Goal: Complete application form: Complete application form

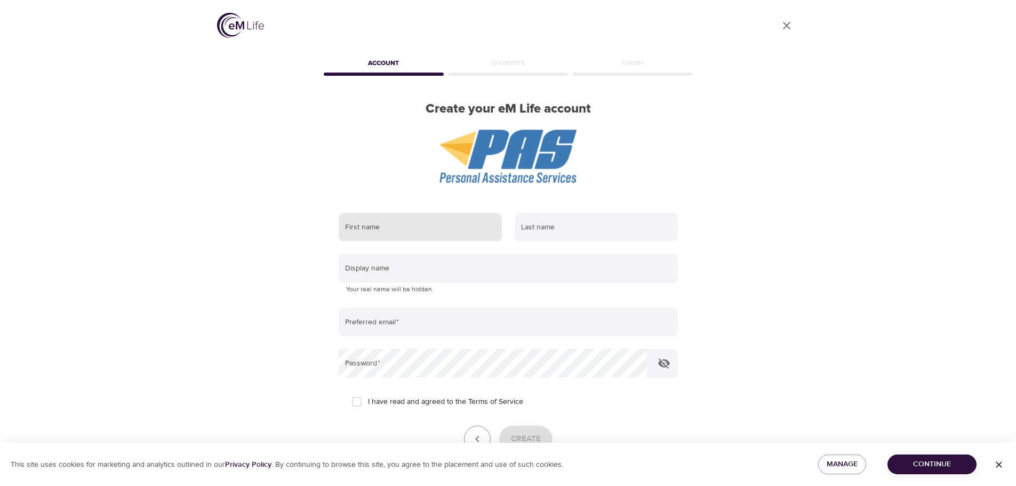
click at [430, 229] on input "text" at bounding box center [420, 227] width 163 height 29
type input "Catie"
click at [569, 228] on input "text" at bounding box center [595, 227] width 163 height 29
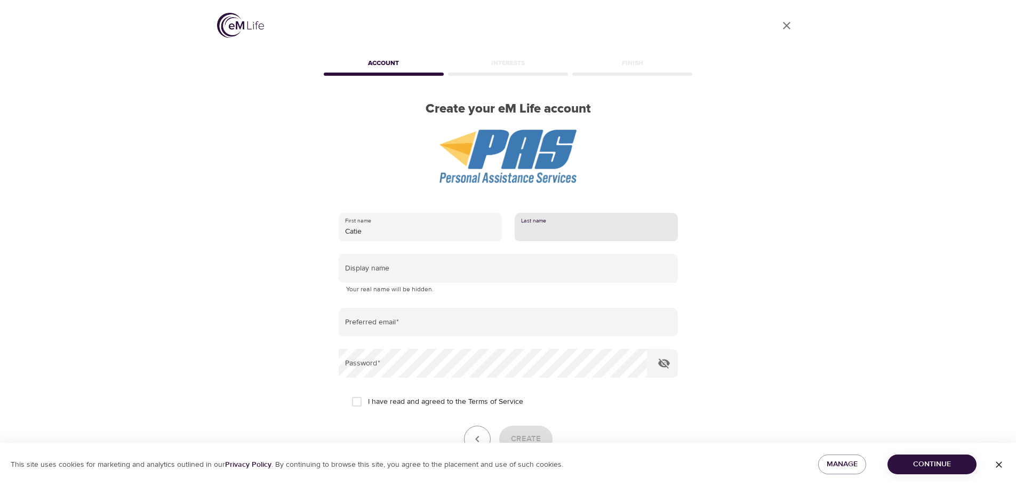
type input "Molitor"
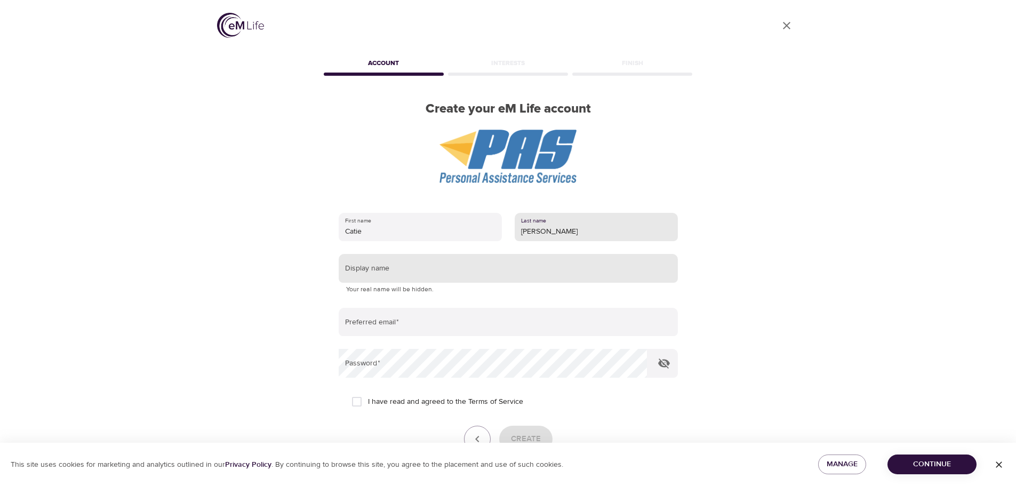
click at [421, 268] on input "text" at bounding box center [508, 268] width 339 height 29
type input "CDiane"
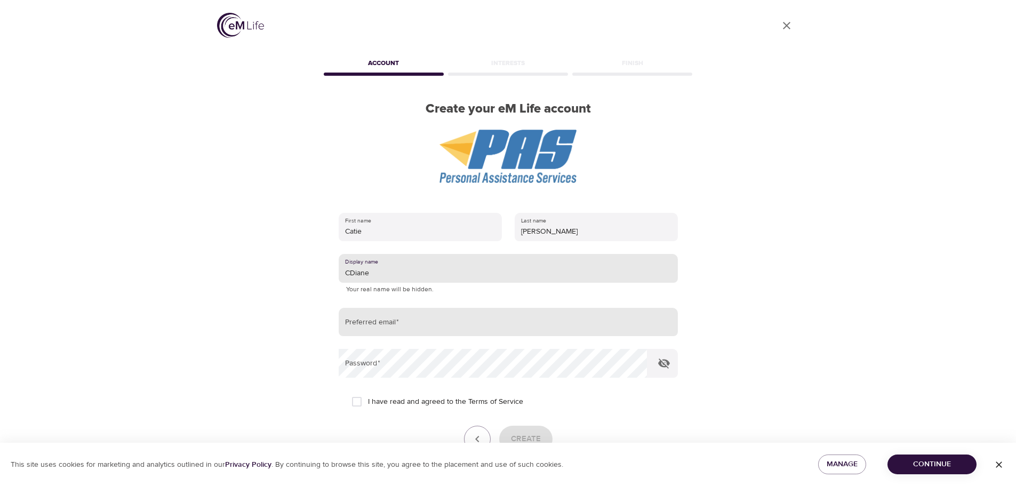
click at [380, 325] on input "email" at bounding box center [508, 322] width 339 height 29
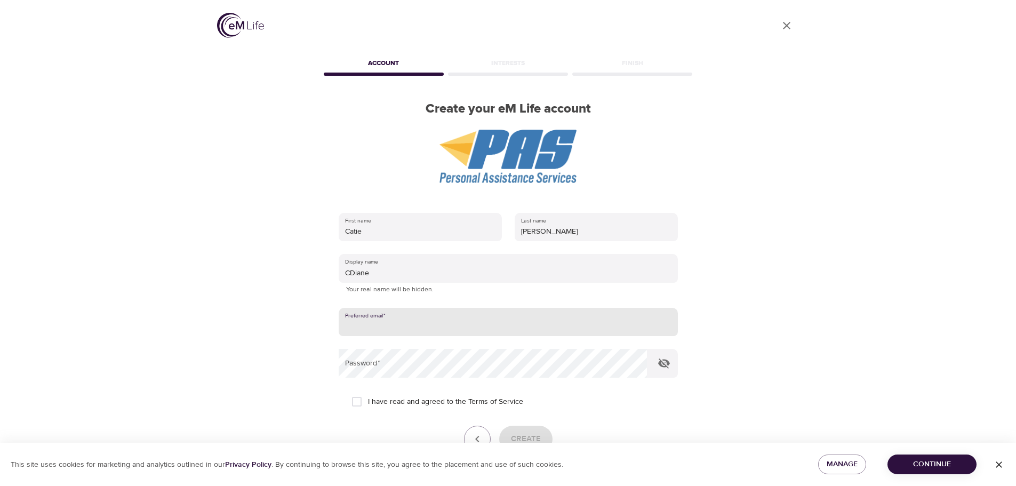
type input "[EMAIL_ADDRESS][DOMAIN_NAME]"
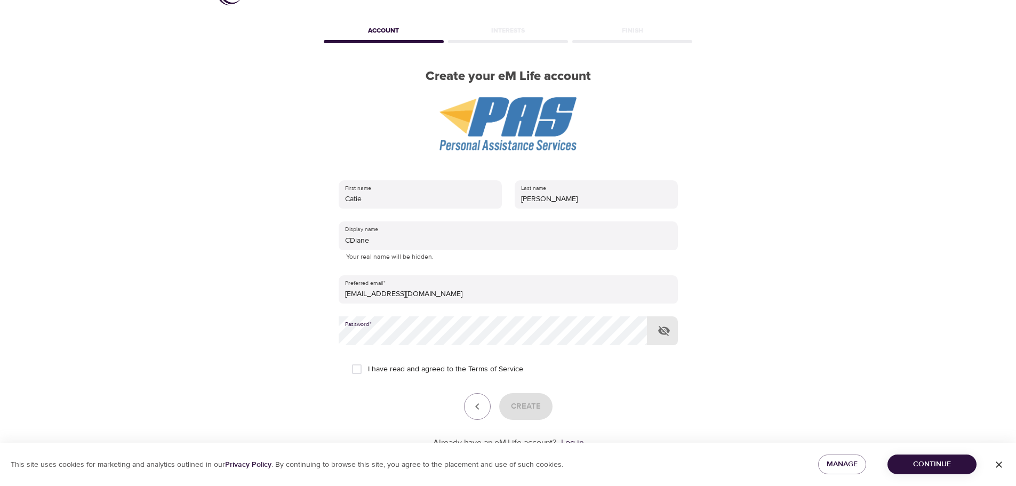
scroll to position [69, 0]
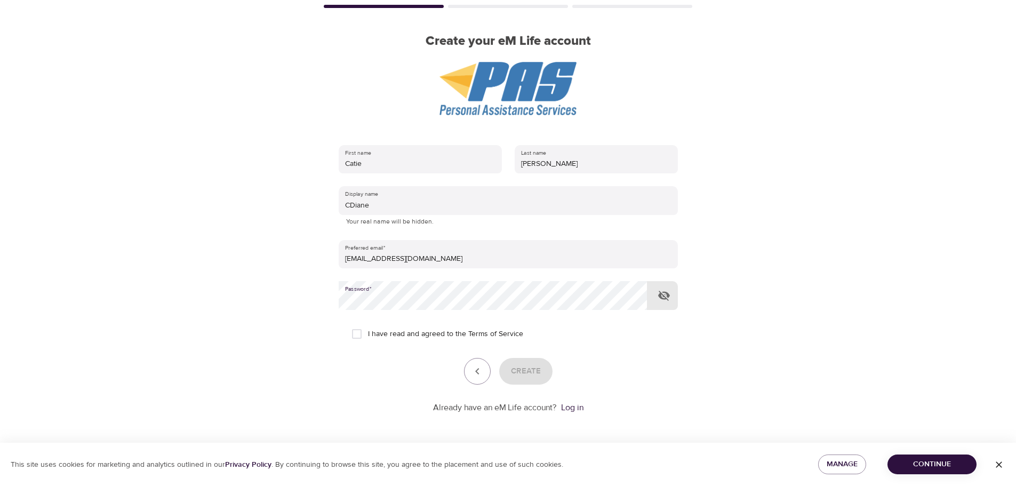
click at [361, 331] on input "I have read and agreed to the Terms of Service" at bounding box center [356, 334] width 22 height 22
checkbox input "true"
click at [515, 372] on span "Create" at bounding box center [526, 371] width 30 height 14
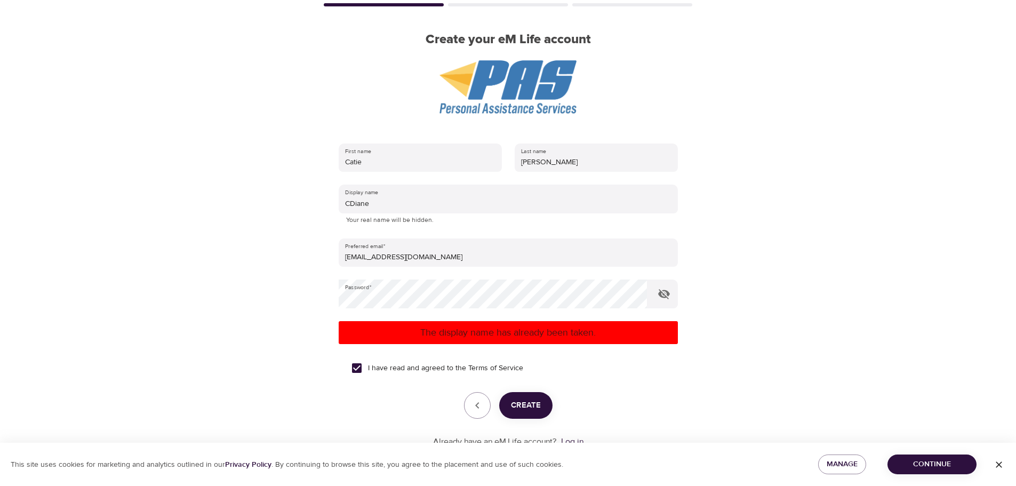
scroll to position [105, 0]
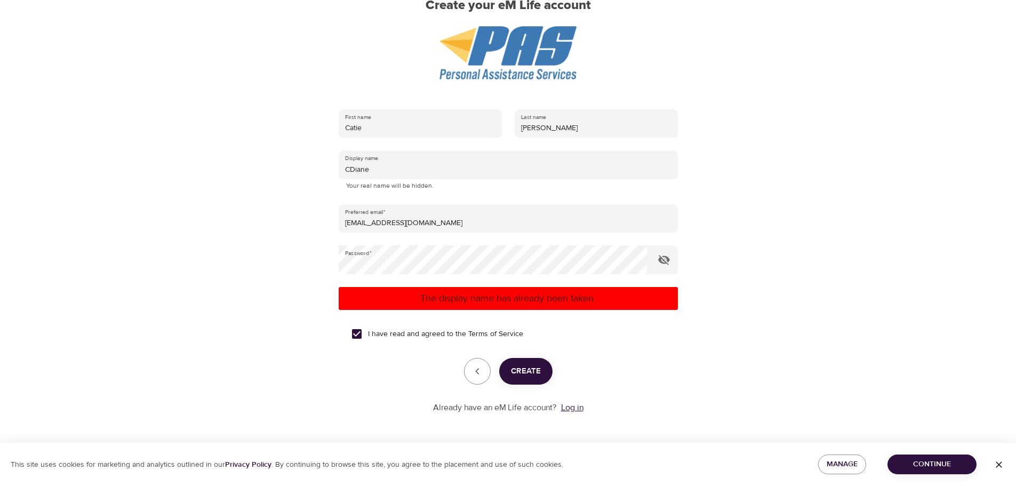
click at [574, 407] on link "Log in" at bounding box center [572, 407] width 22 height 11
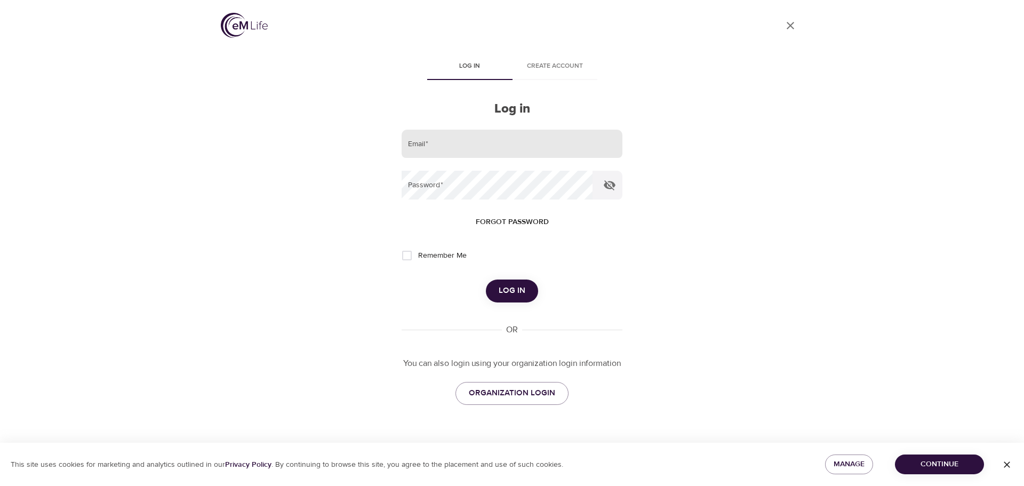
click at [468, 143] on input "email" at bounding box center [511, 144] width 221 height 29
type input "[EMAIL_ADDRESS][DOMAIN_NAME]"
click at [517, 287] on span "Log in" at bounding box center [511, 291] width 27 height 14
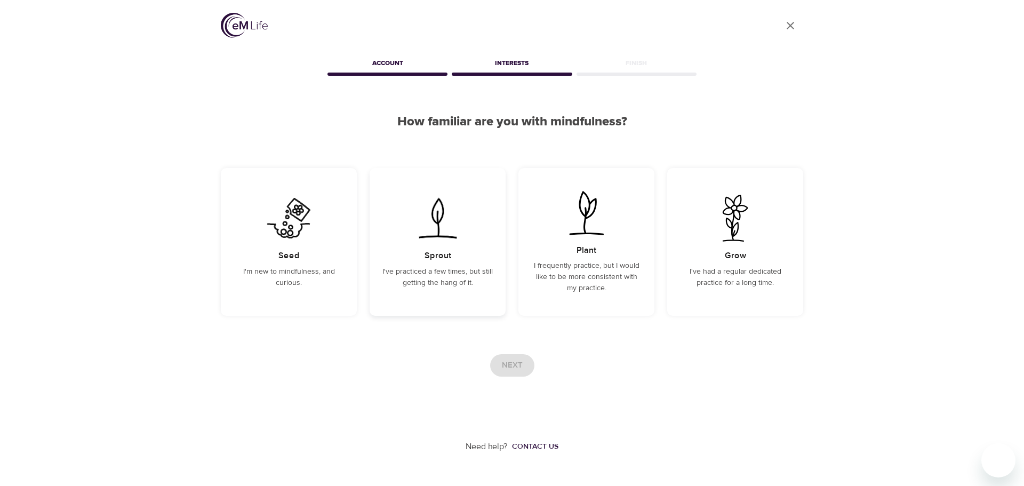
click at [477, 261] on div "Sprout I've practiced a few times, but still getting the hang of it." at bounding box center [437, 242] width 136 height 148
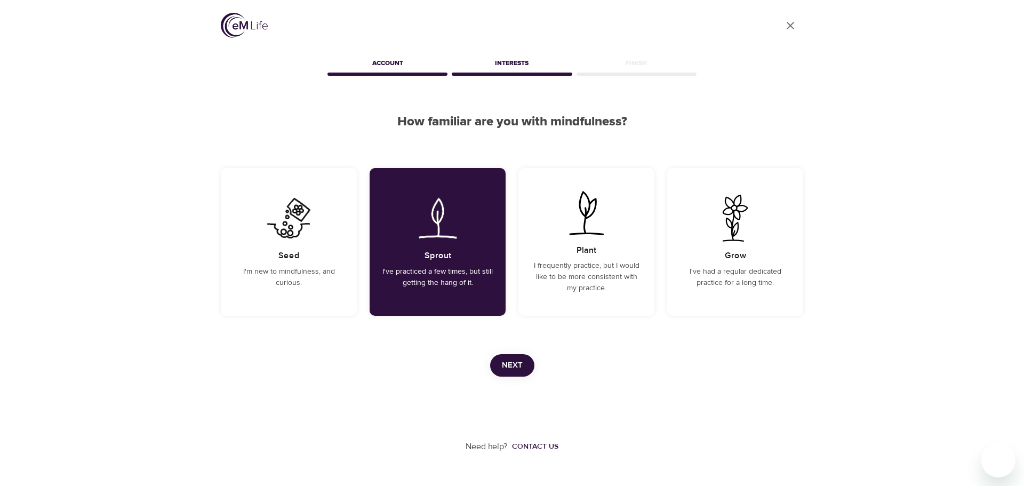
click at [525, 361] on button "Next" at bounding box center [512, 365] width 44 height 22
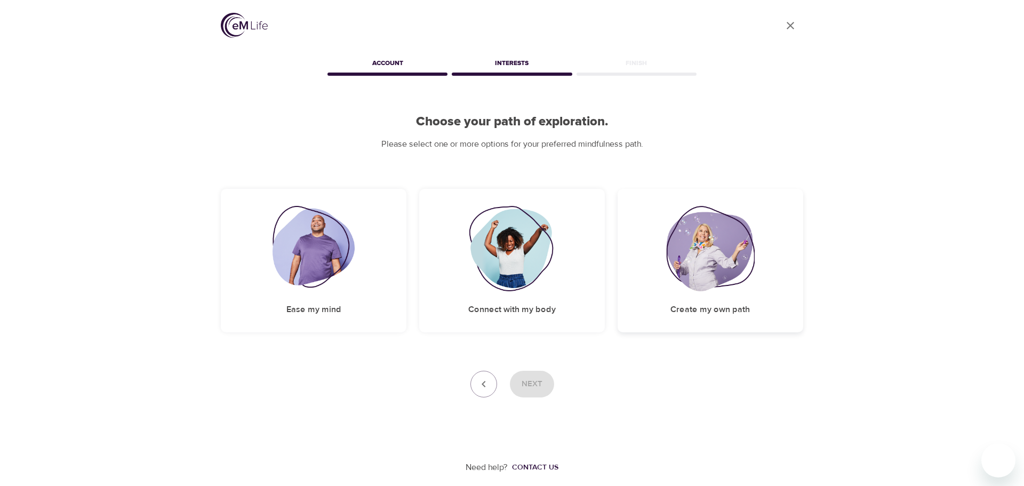
click at [691, 264] on img at bounding box center [710, 248] width 89 height 85
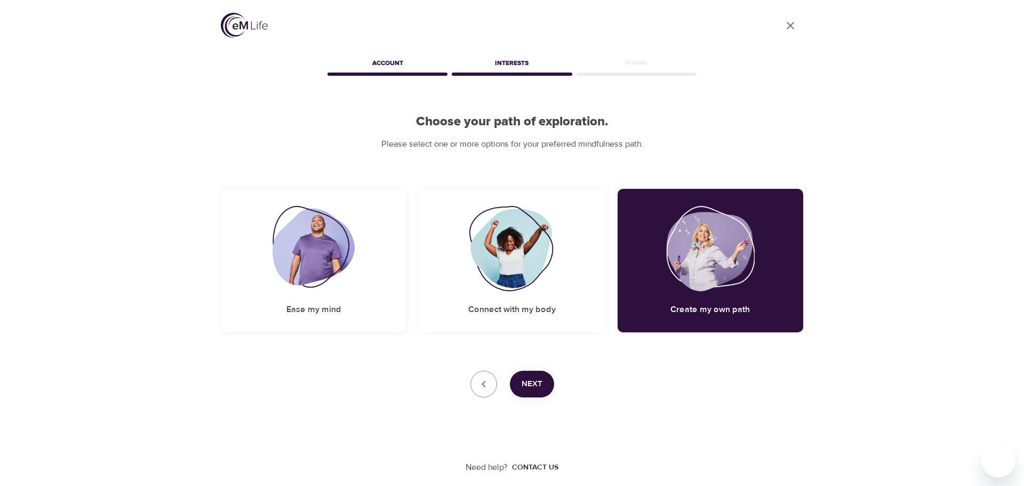
click at [535, 386] on span "Next" at bounding box center [531, 384] width 21 height 14
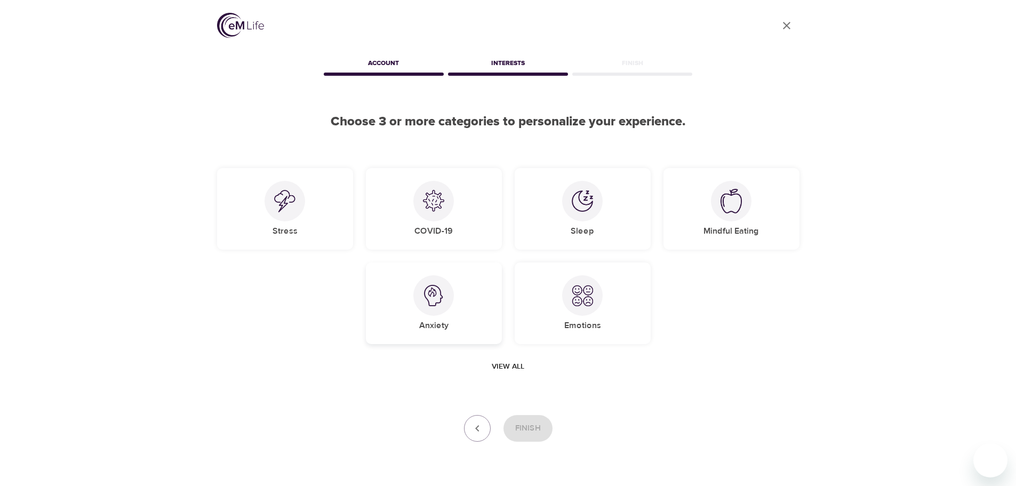
click at [425, 291] on img at bounding box center [433, 295] width 21 height 21
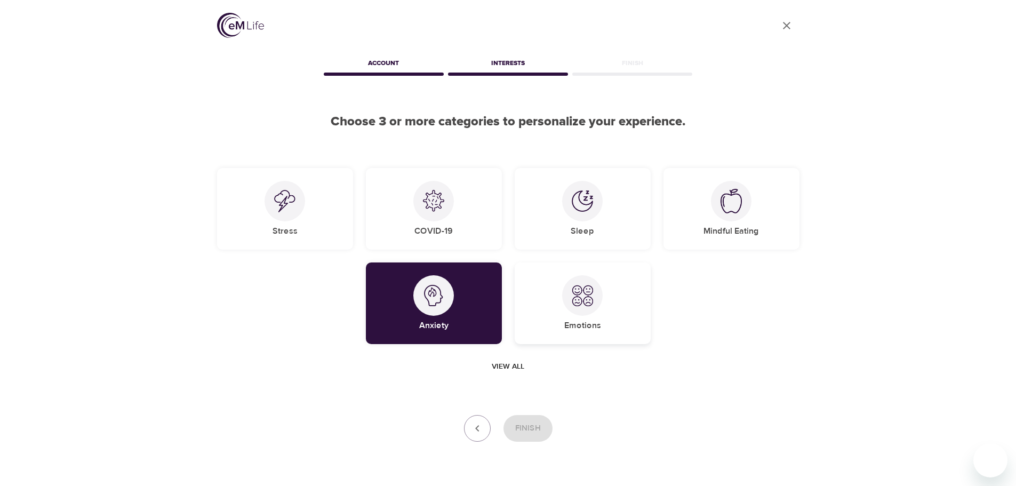
click at [597, 316] on div "Emotions" at bounding box center [582, 303] width 136 height 82
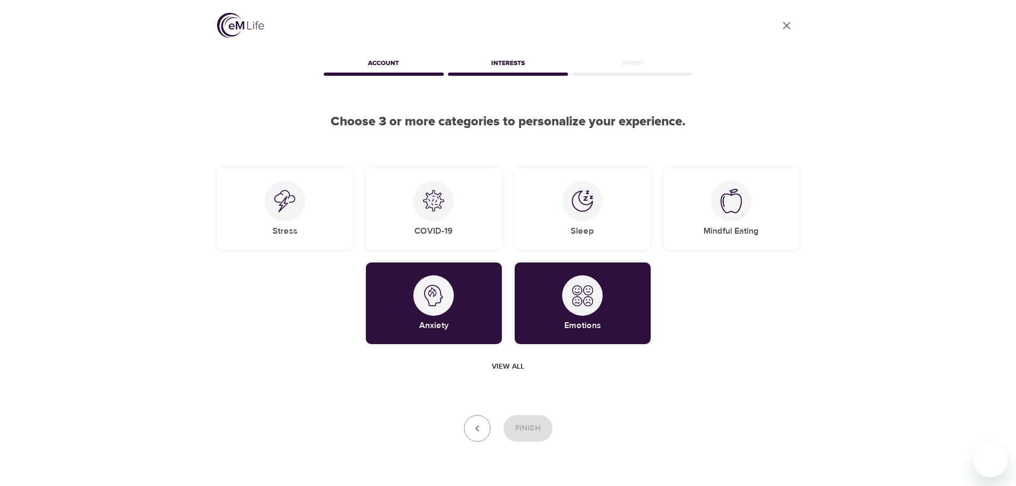
click at [521, 363] on span "View all" at bounding box center [508, 366] width 33 height 13
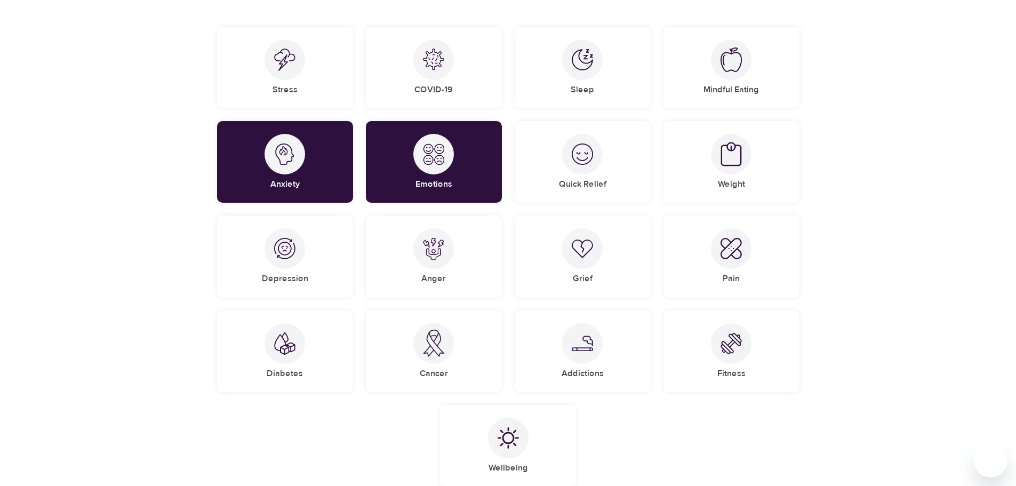
scroll to position [160, 0]
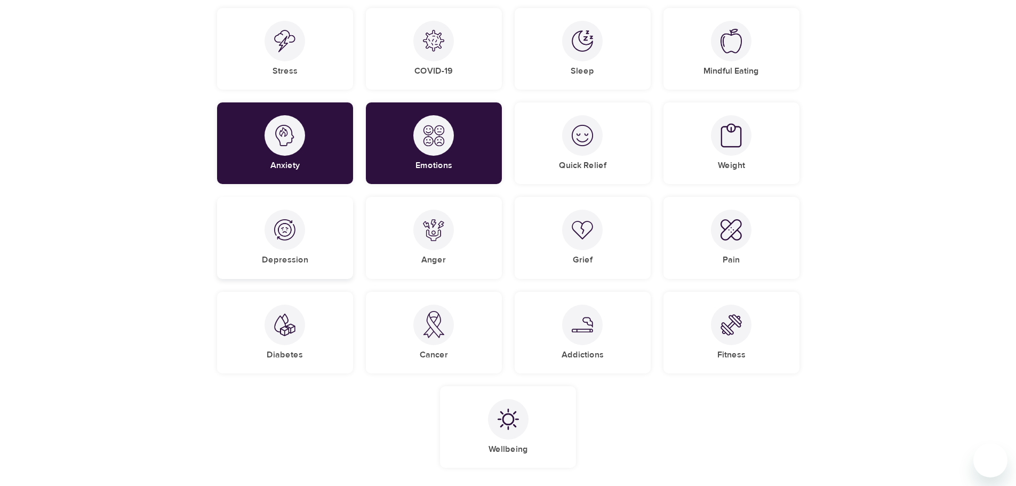
click at [279, 238] on img at bounding box center [284, 229] width 21 height 21
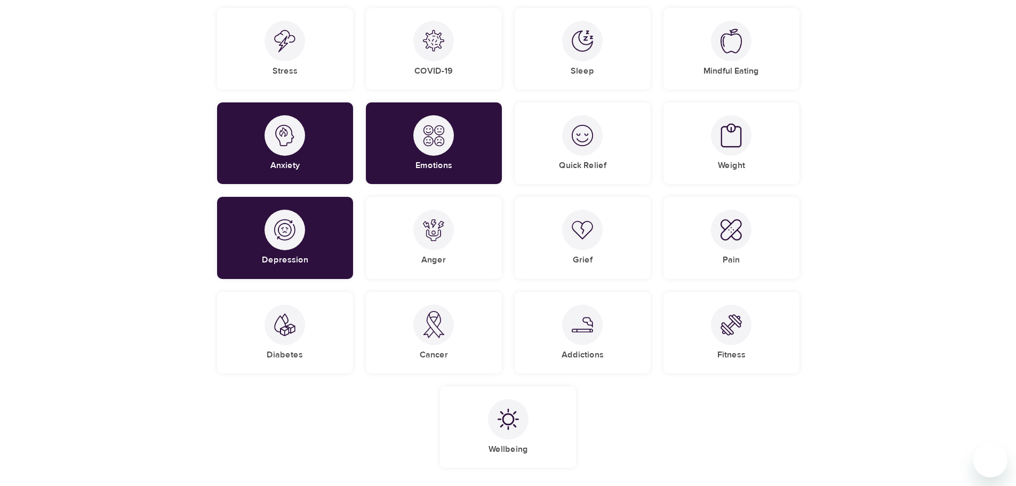
scroll to position [284, 0]
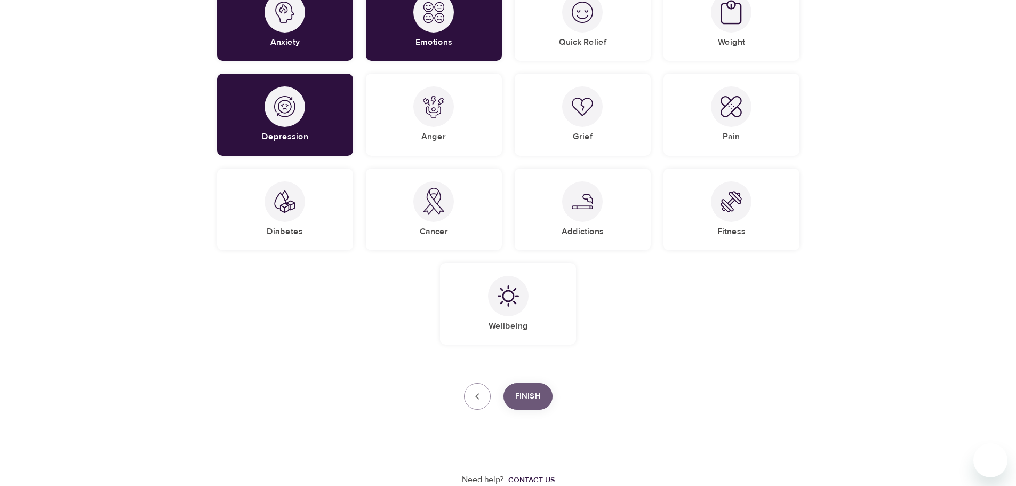
click at [534, 399] on span "Finish" at bounding box center [528, 396] width 26 height 14
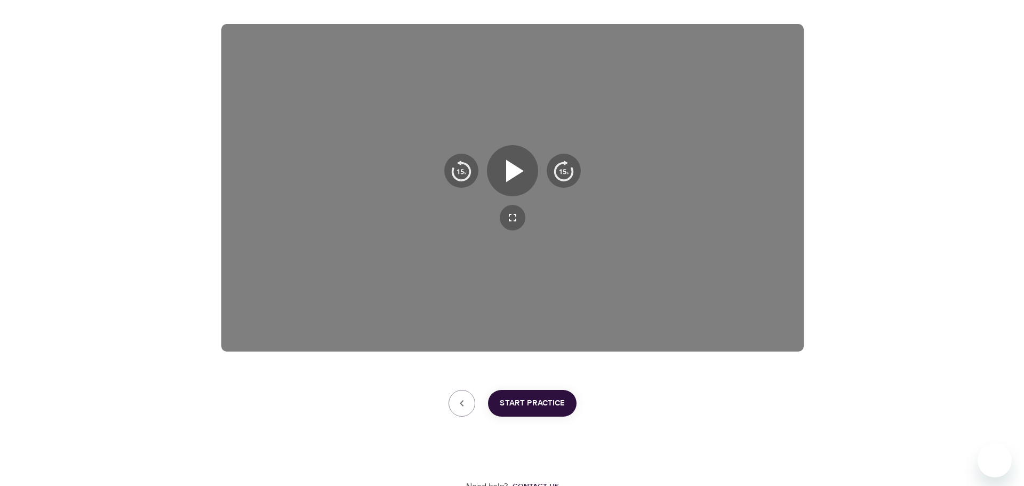
scroll to position [172, 0]
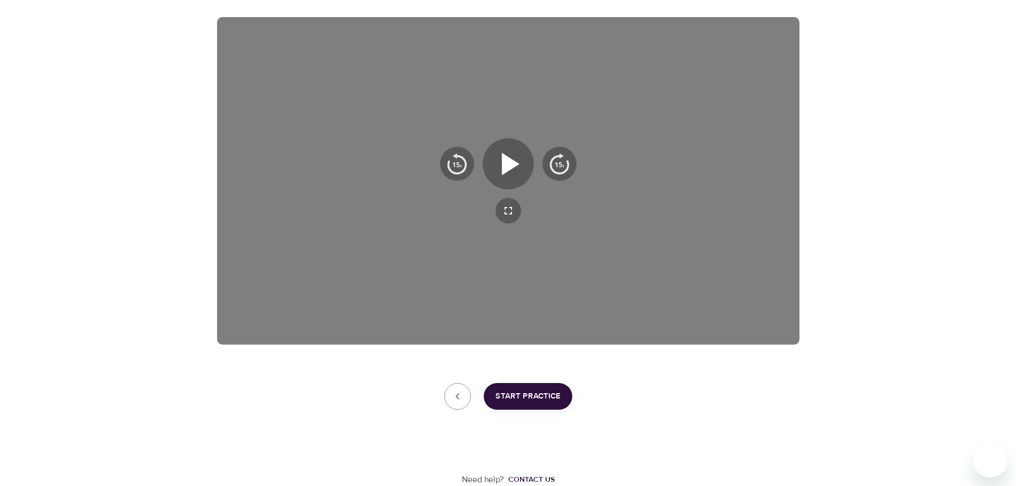
click at [536, 400] on span "Start Practice" at bounding box center [527, 396] width 65 height 14
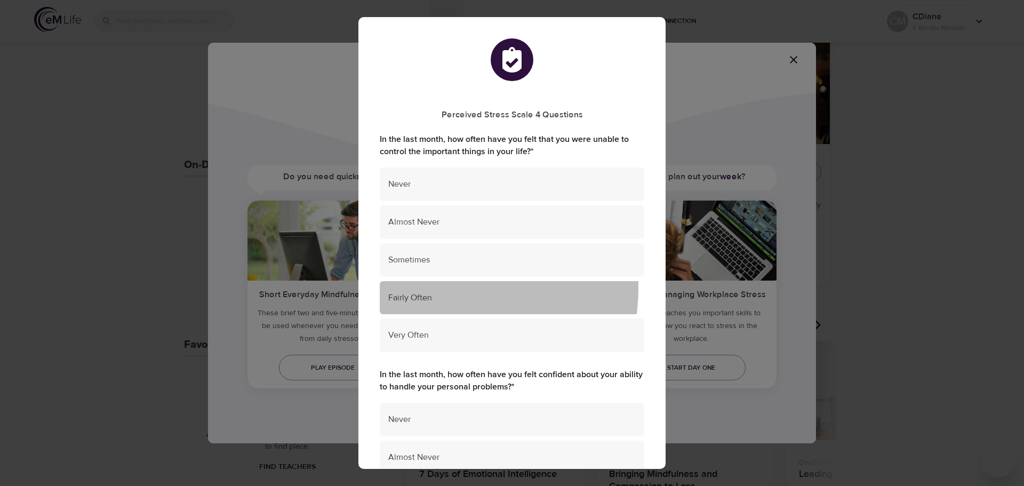
click at [436, 288] on div "Fairly Often" at bounding box center [512, 298] width 264 height 34
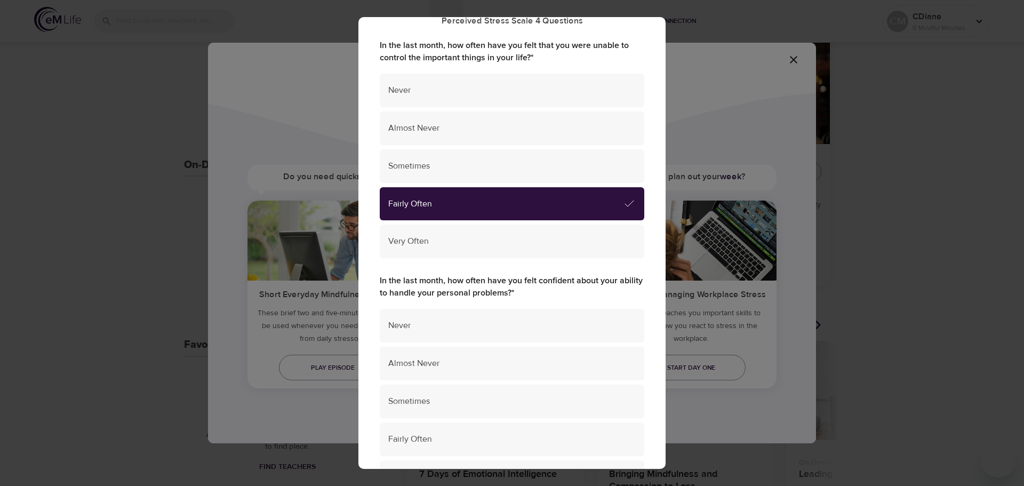
scroll to position [107, 0]
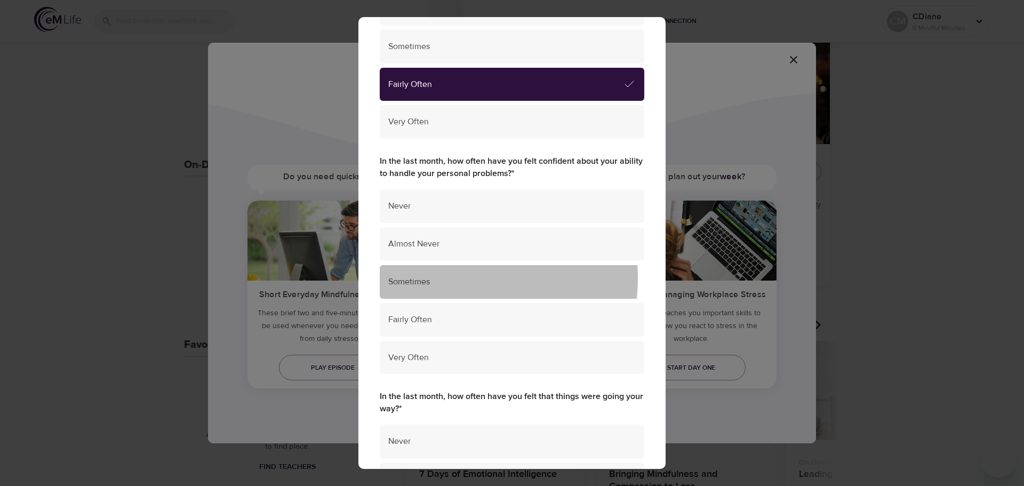
click at [430, 278] on span "Sometimes" at bounding box center [511, 282] width 247 height 12
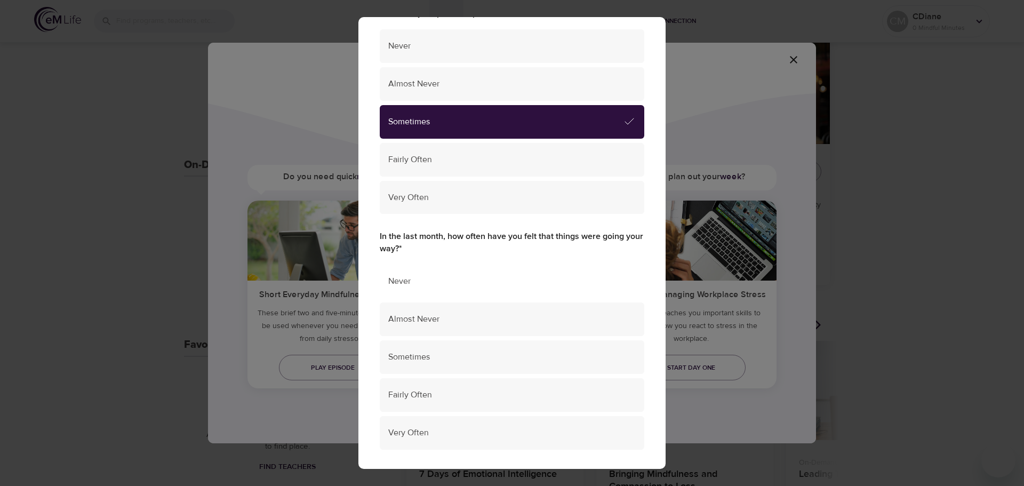
scroll to position [480, 0]
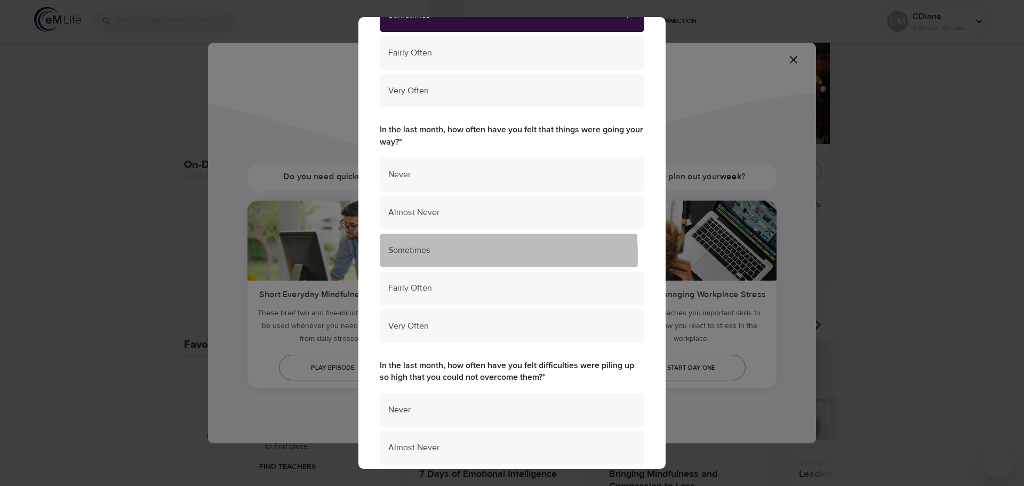
click at [444, 255] on span "Sometimes" at bounding box center [511, 250] width 247 height 12
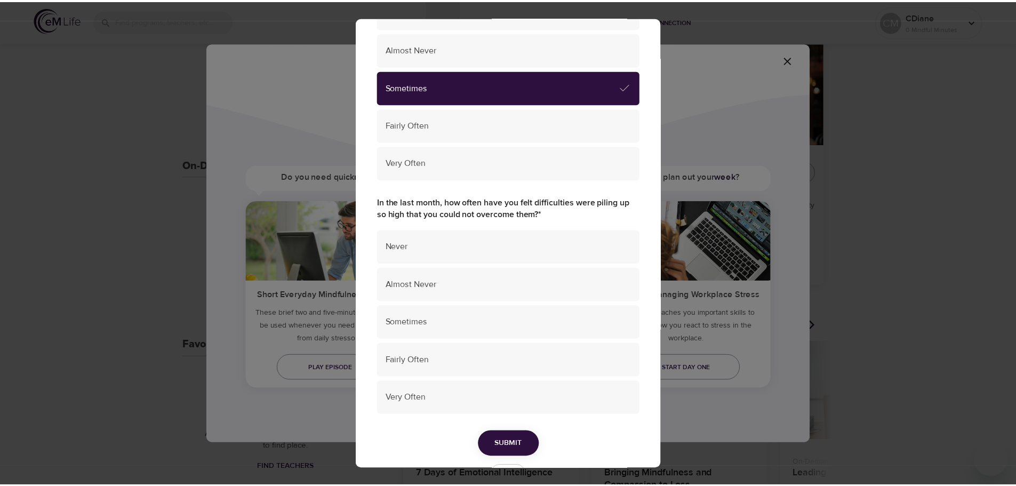
scroll to position [678, 0]
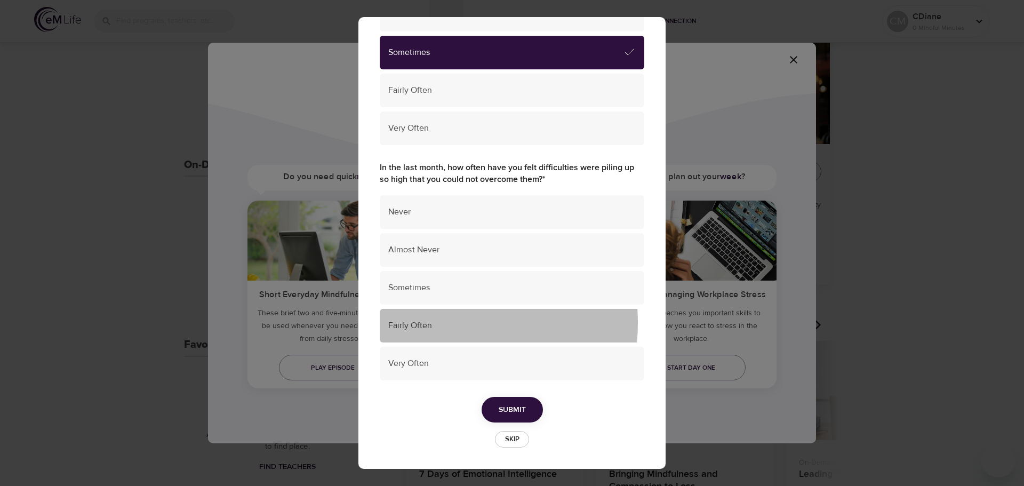
click at [421, 322] on span "Fairly Often" at bounding box center [511, 325] width 247 height 12
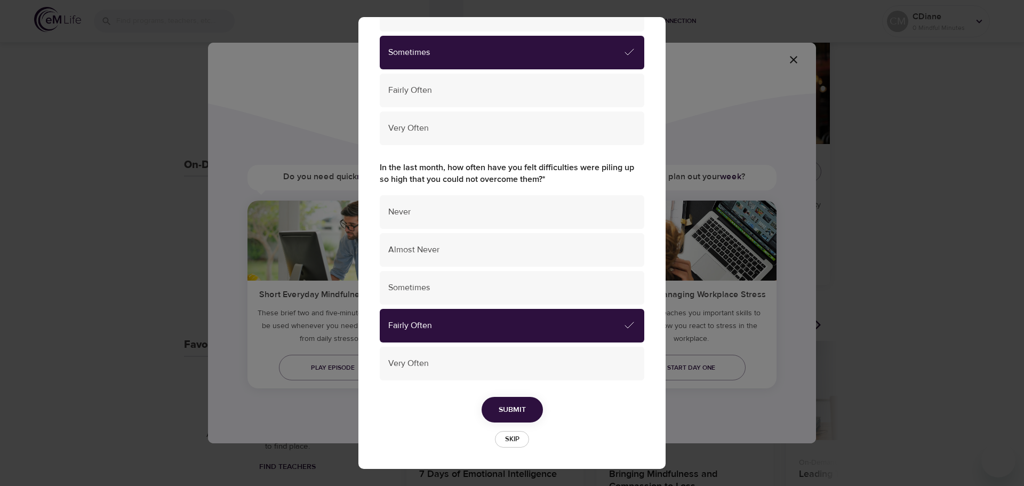
click at [498, 405] on span "Submit" at bounding box center [511, 409] width 27 height 13
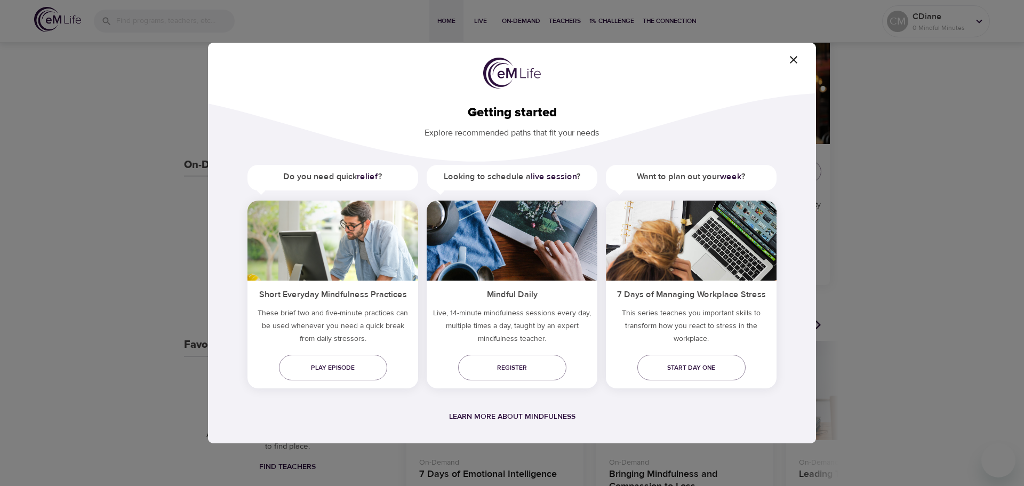
click at [792, 59] on icon "button" at bounding box center [793, 59] width 7 height 7
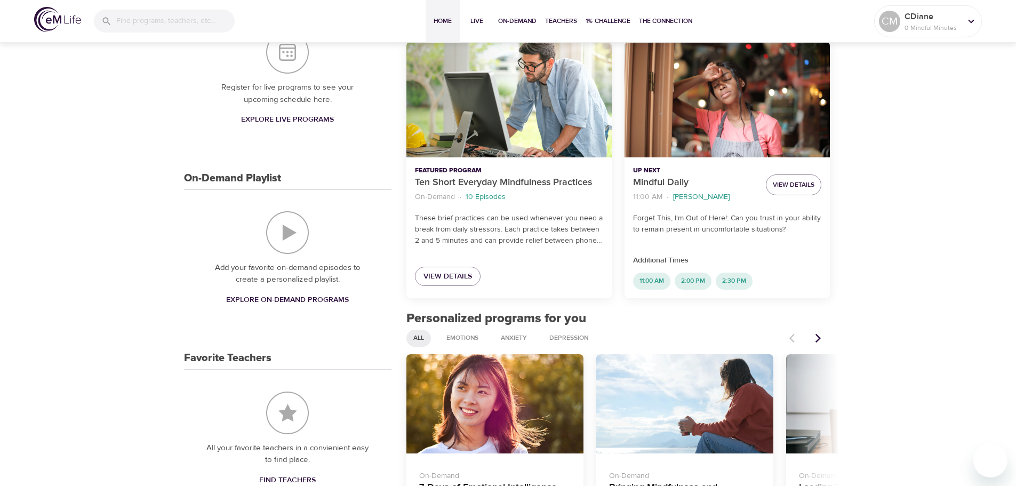
scroll to position [0, 0]
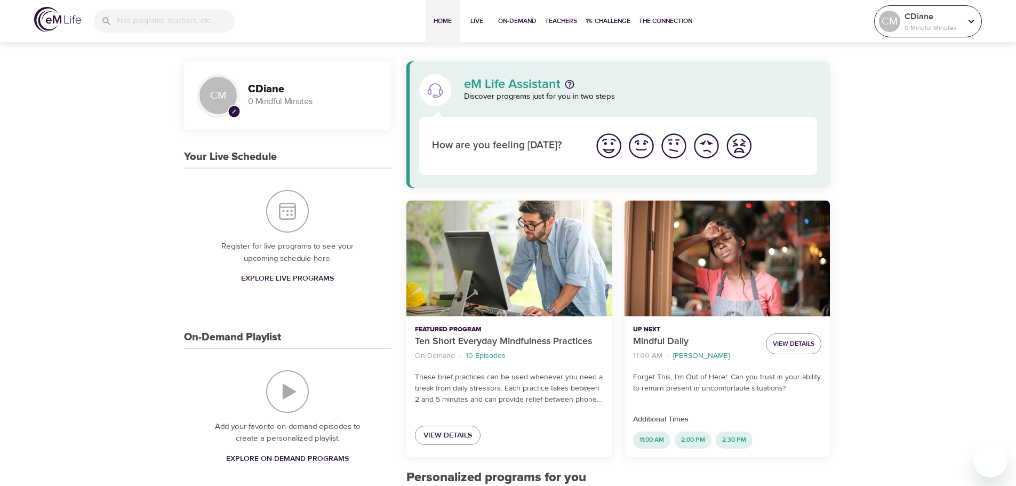
click at [971, 25] on icon at bounding box center [971, 21] width 12 height 12
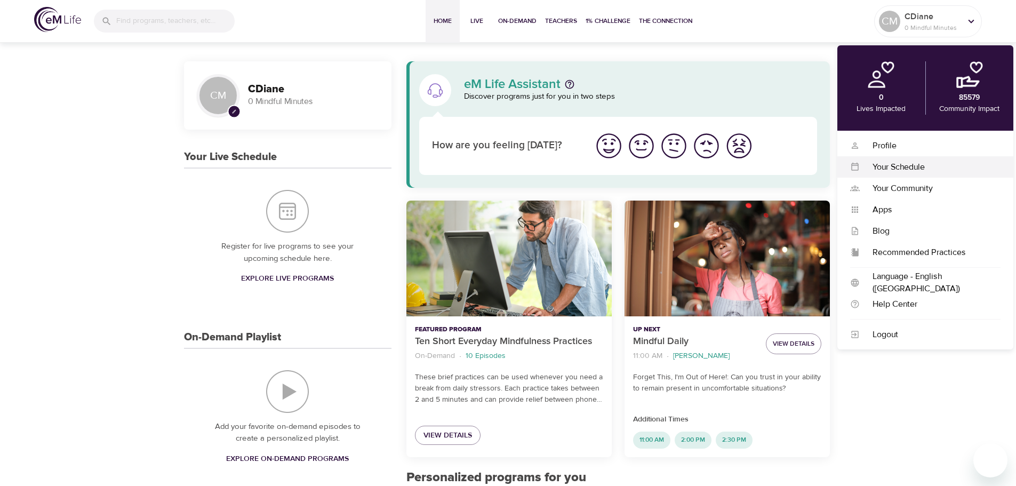
click at [891, 166] on div "Your Schedule" at bounding box center [929, 167] width 141 height 12
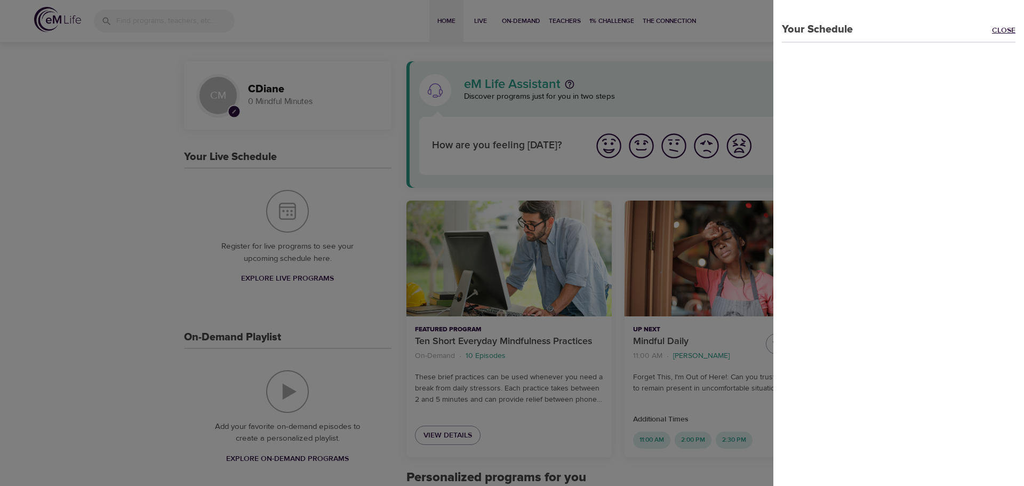
click at [992, 28] on link "Close" at bounding box center [1008, 31] width 32 height 12
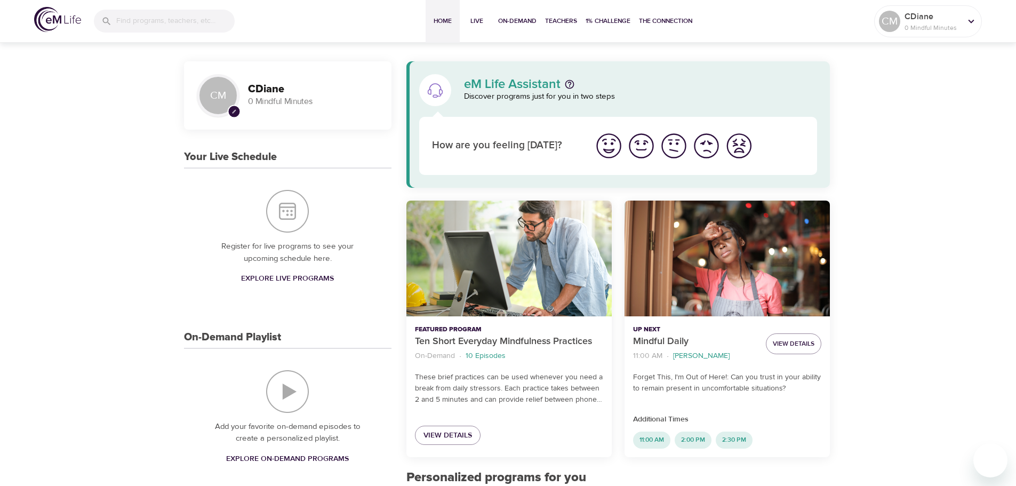
click at [984, 11] on div "Home Live On-Demand Teachers 1% Challenge The Connection CM CDiane 0 Mindful Mi…" at bounding box center [508, 21] width 1016 height 43
click at [966, 22] on icon at bounding box center [971, 21] width 12 height 12
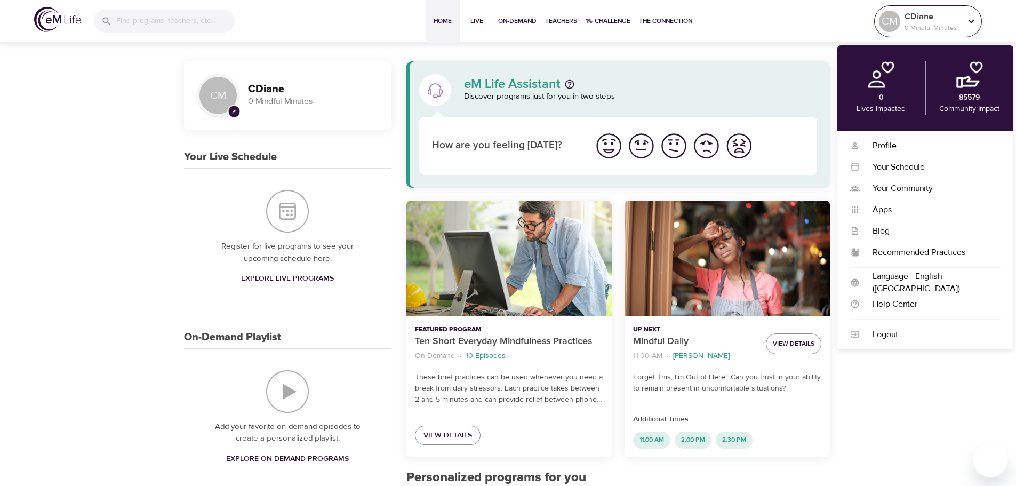
click at [966, 22] on icon at bounding box center [971, 21] width 12 height 12
